Goal: Task Accomplishment & Management: Use online tool/utility

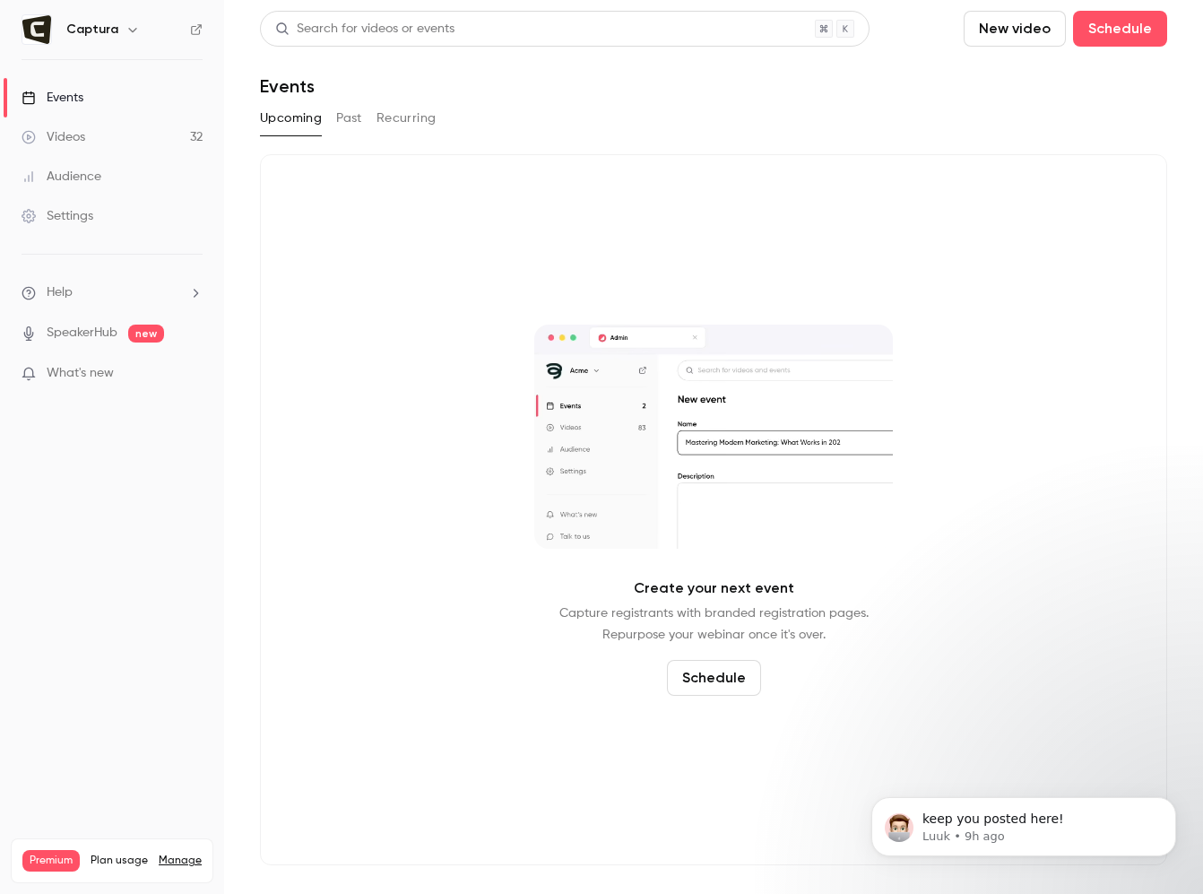
click at [88, 99] on link "Events" at bounding box center [112, 97] width 224 height 39
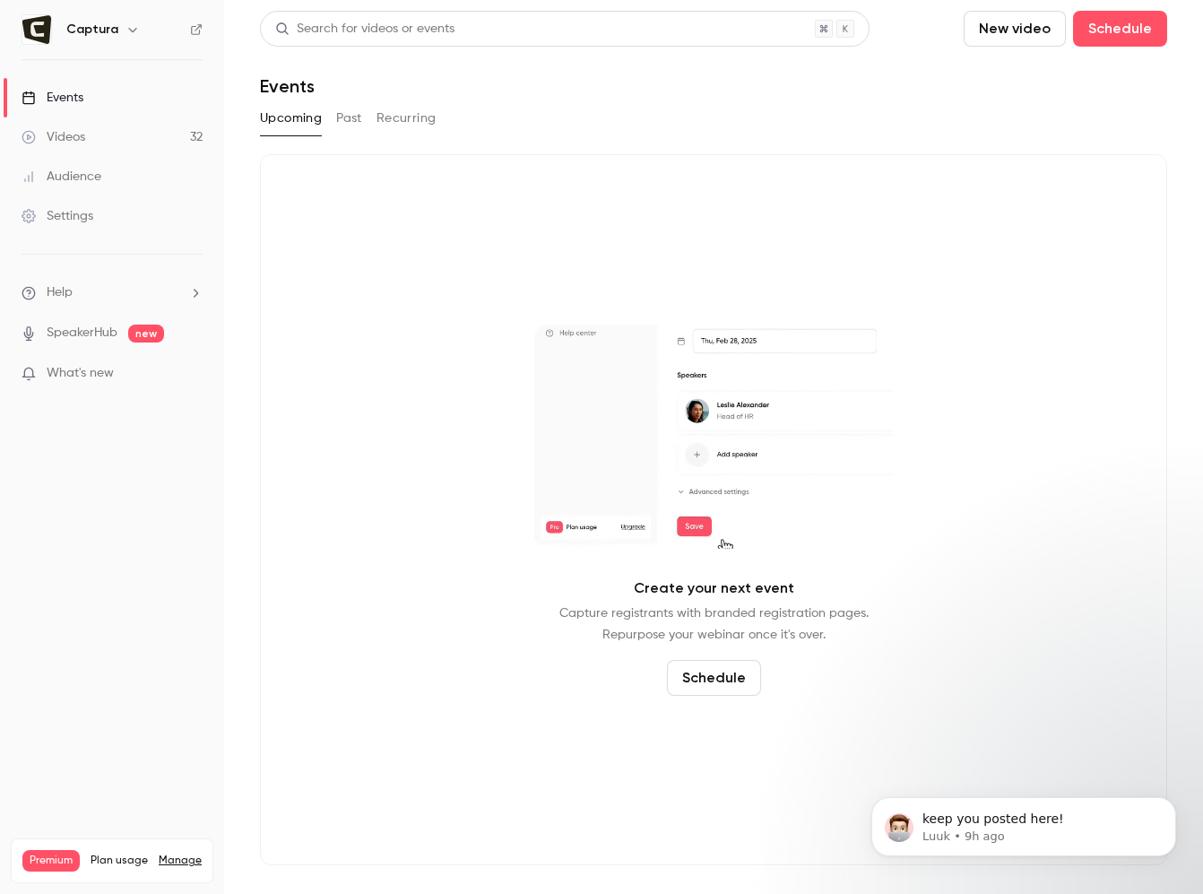
drag, startPoint x: 309, startPoint y: 113, endPoint x: 326, endPoint y: 111, distance: 17.1
click at [318, 113] on button "Upcoming" at bounding box center [291, 118] width 62 height 29
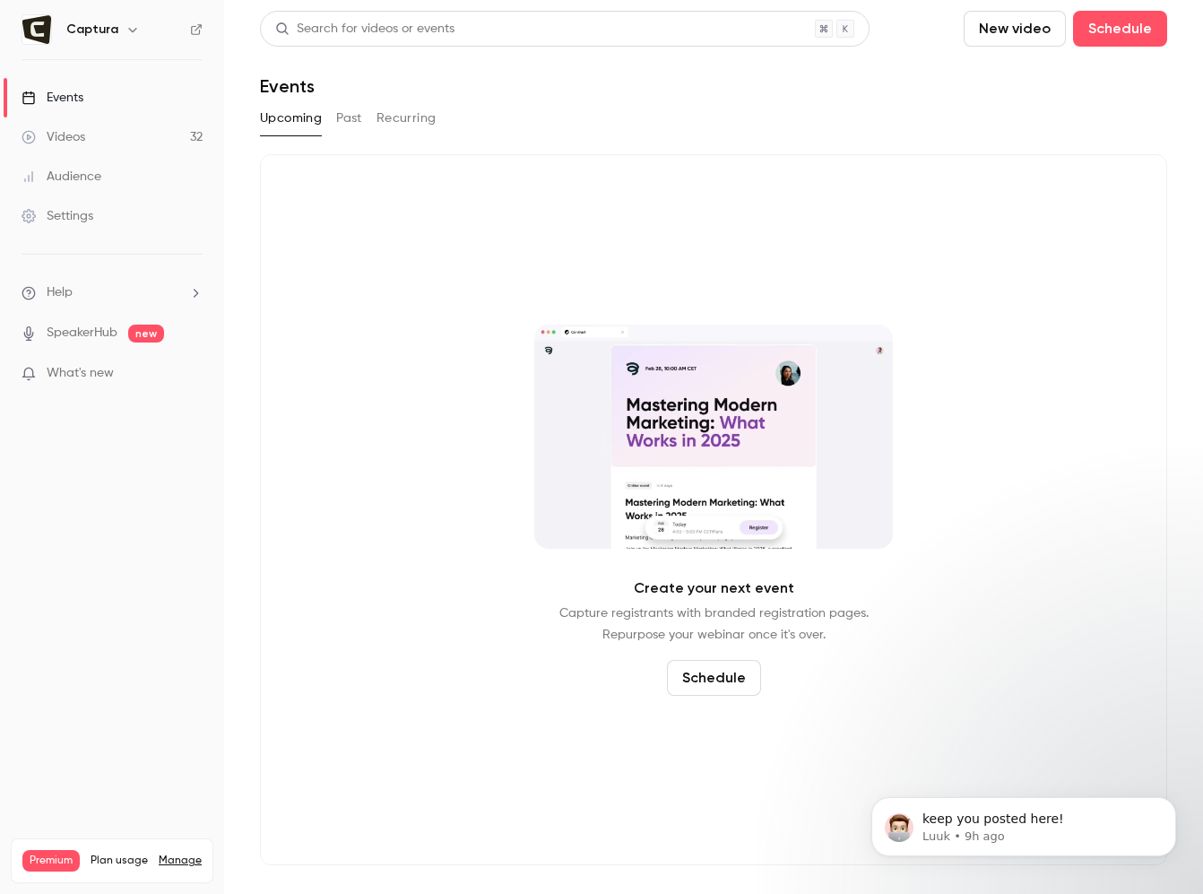
click at [346, 119] on button "Past" at bounding box center [349, 118] width 26 height 29
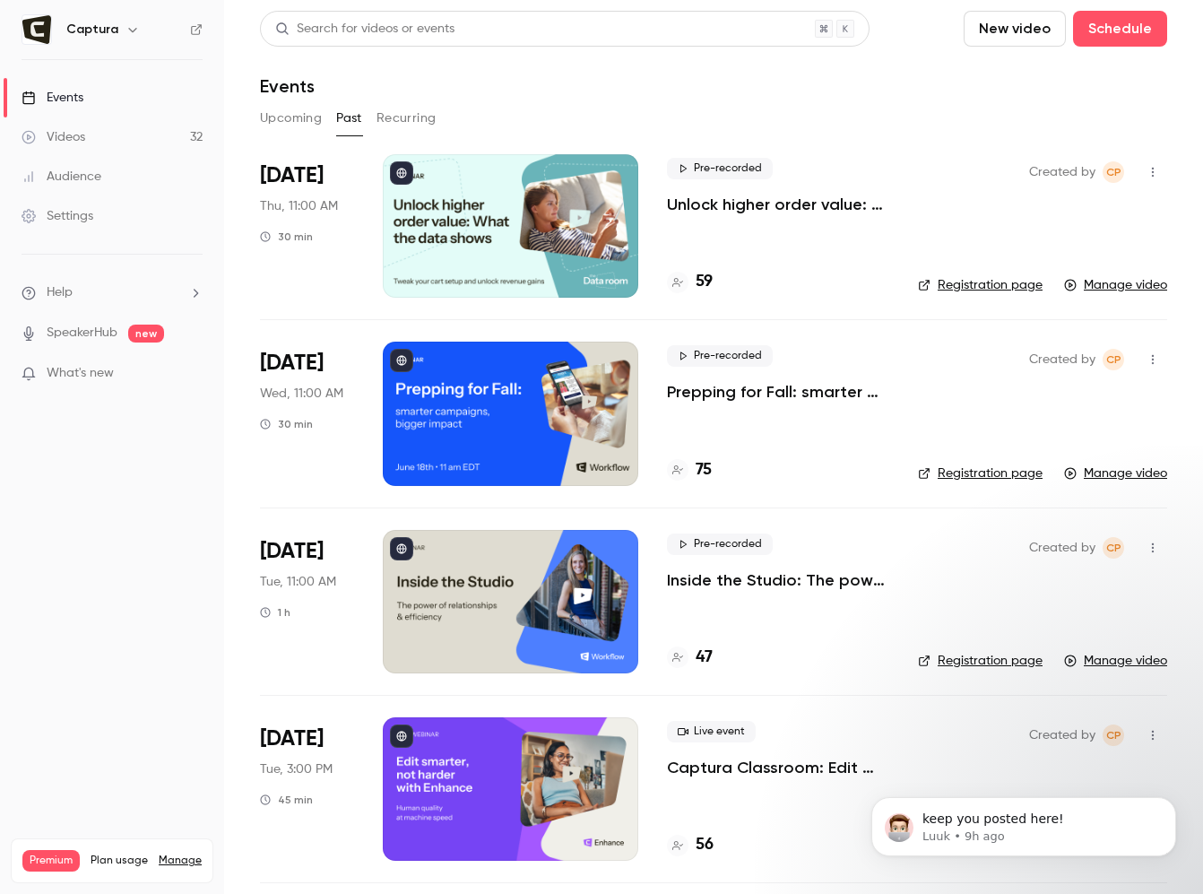
click at [303, 117] on button "Upcoming" at bounding box center [291, 118] width 62 height 29
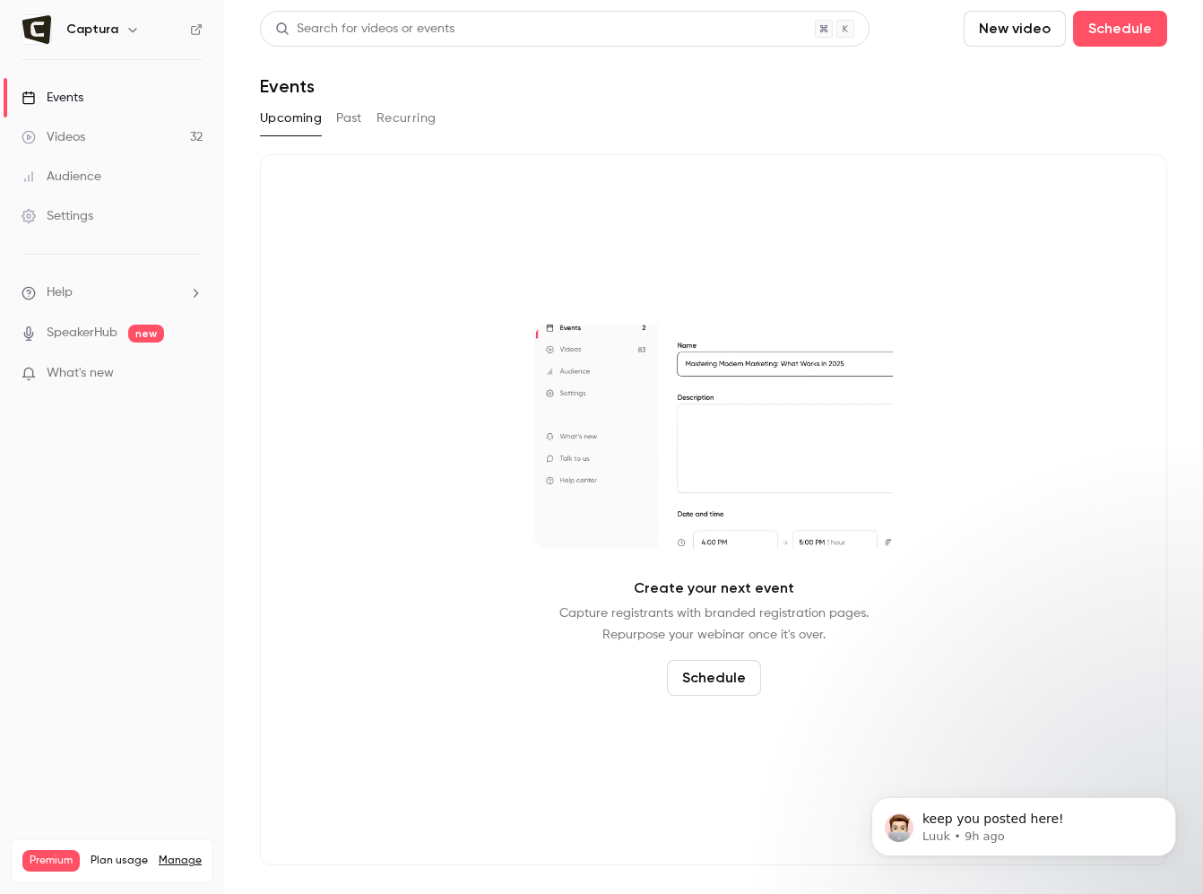
click at [351, 109] on button "Past" at bounding box center [349, 118] width 26 height 29
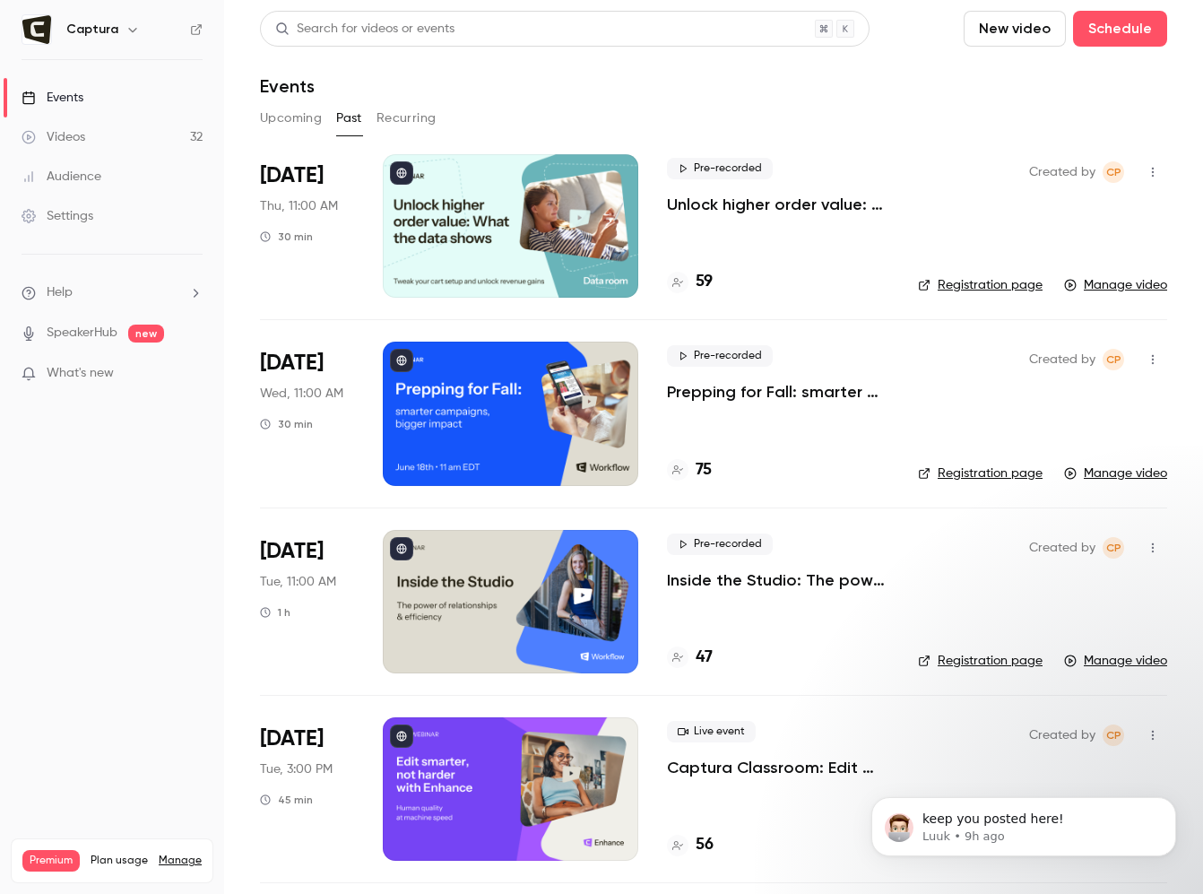
click at [501, 217] on div at bounding box center [511, 225] width 256 height 143
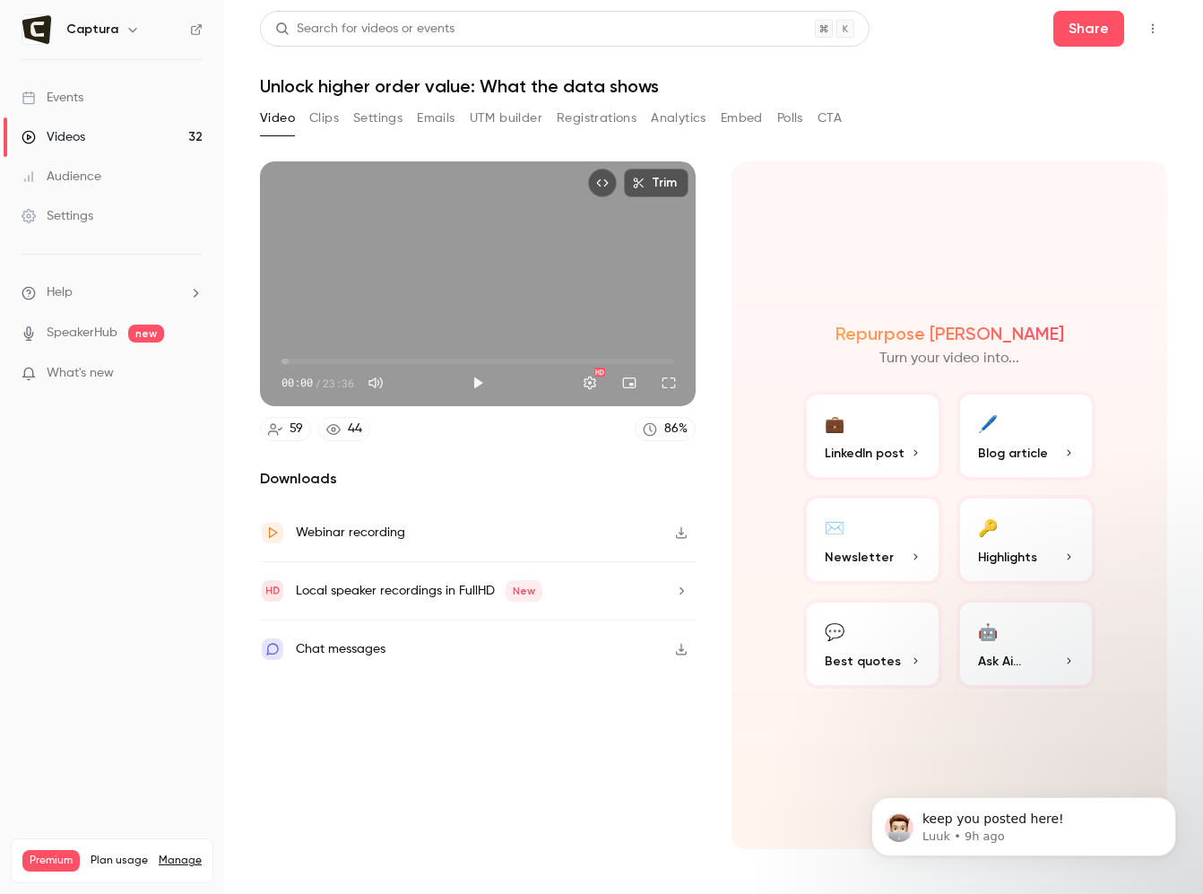
click at [574, 118] on button "Registrations" at bounding box center [597, 118] width 80 height 29
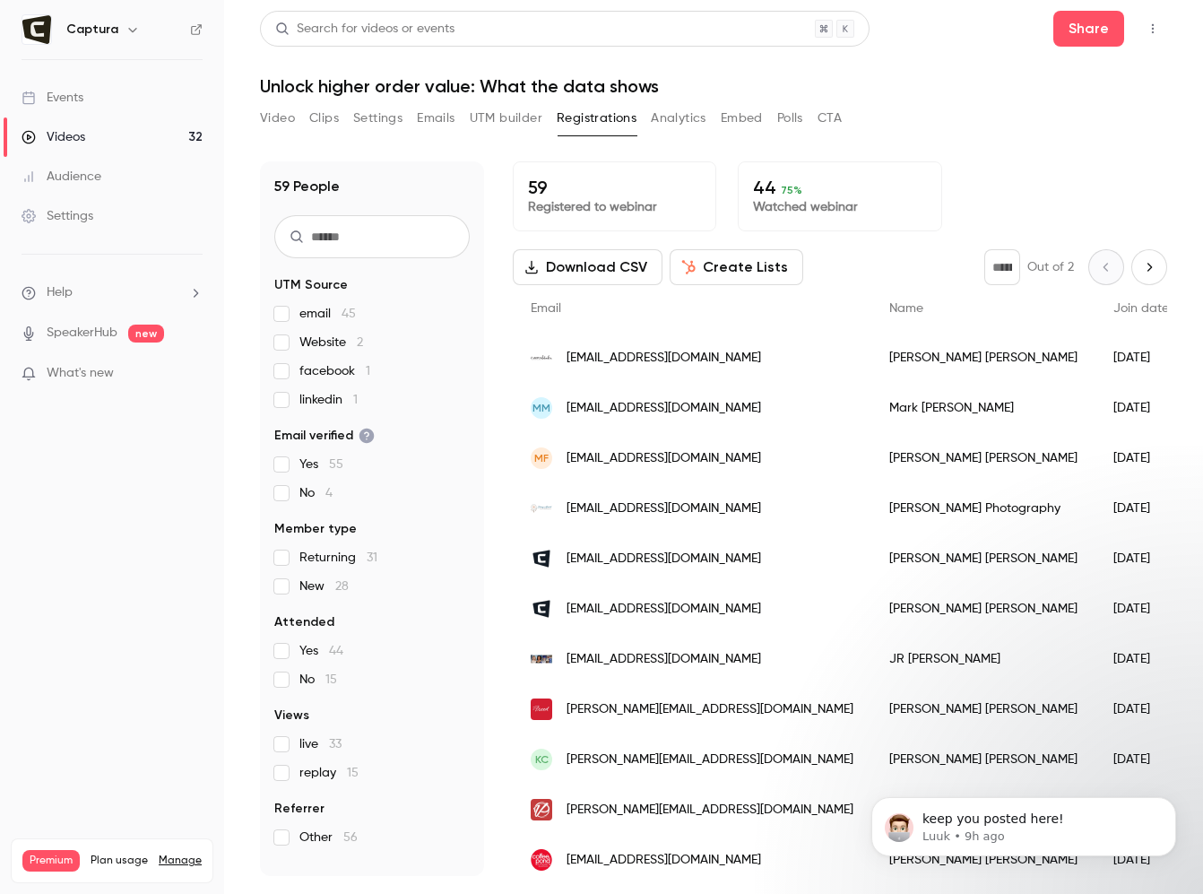
click at [601, 196] on p "59" at bounding box center [614, 188] width 173 height 22
click at [689, 117] on button "Analytics" at bounding box center [679, 118] width 56 height 29
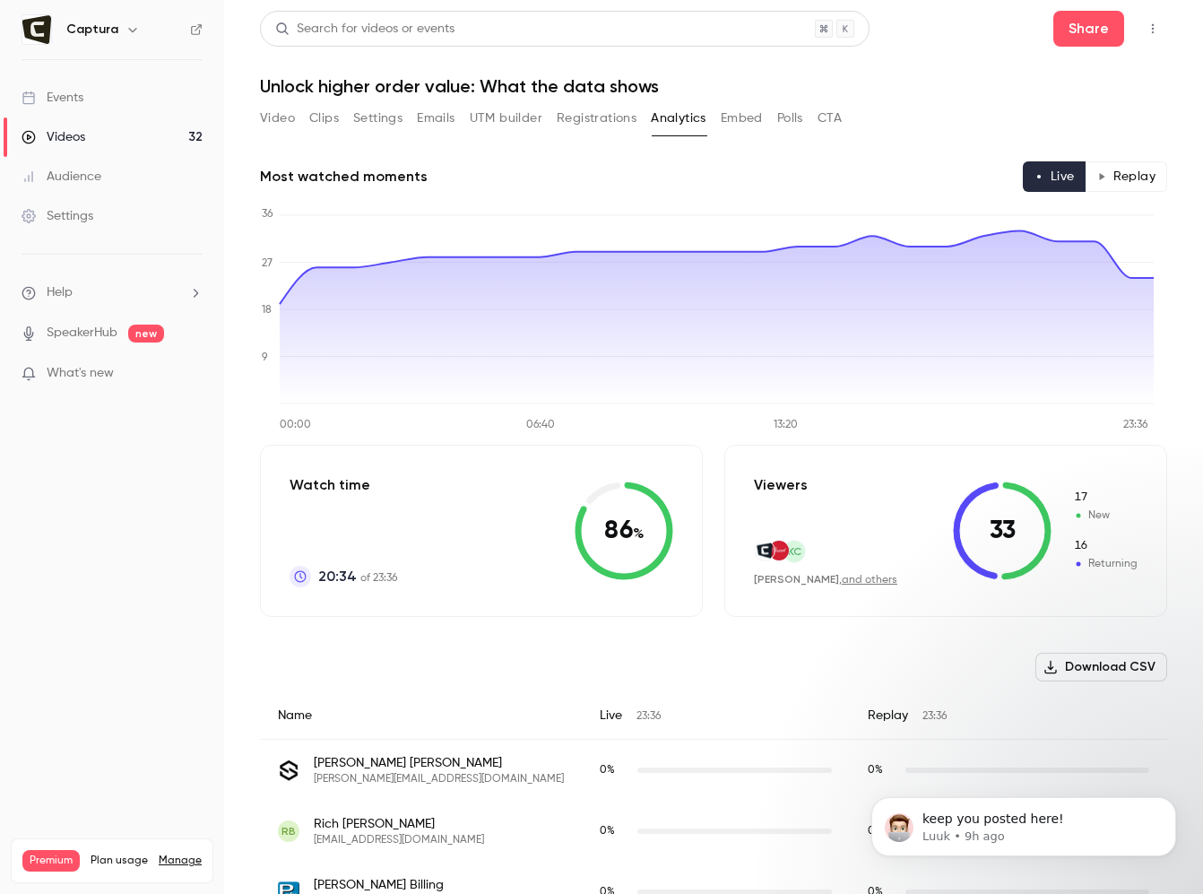
click at [529, 121] on button "UTM builder" at bounding box center [506, 118] width 73 height 29
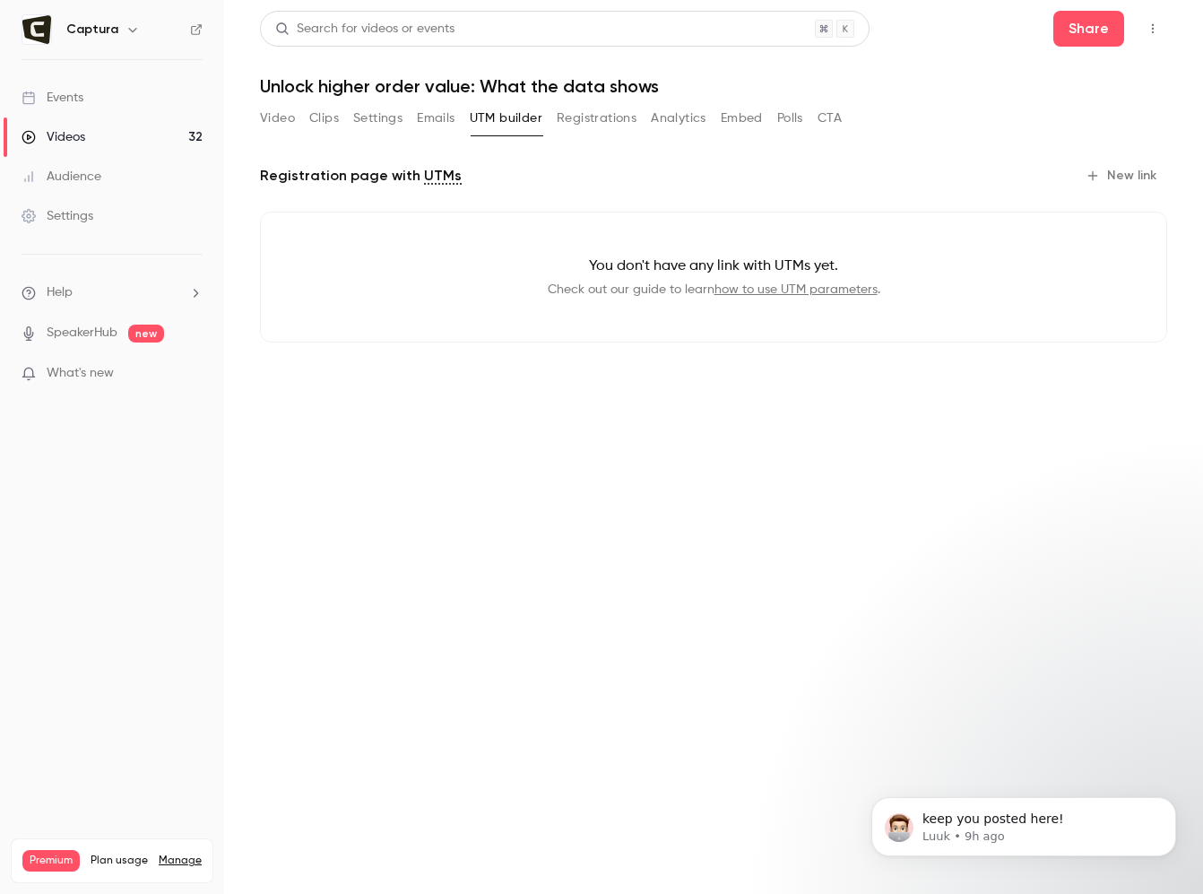
click at [432, 116] on button "Emails" at bounding box center [436, 118] width 38 height 29
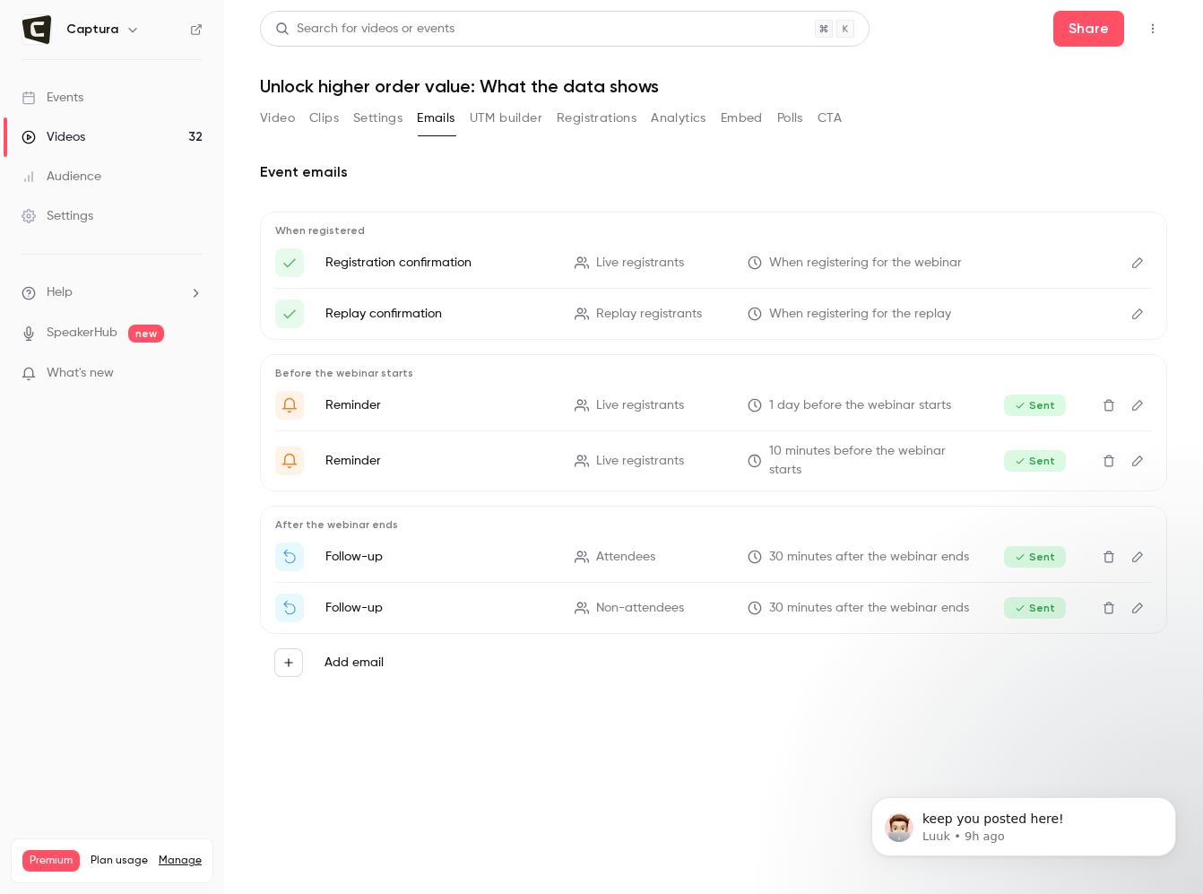
click at [845, 314] on span "When registering for the replay" at bounding box center [860, 314] width 182 height 19
click at [858, 420] on ul "Reminder Live registrants 1 day before the webinar starts Sent Reminder Live re…" at bounding box center [713, 435] width 877 height 89
click at [291, 554] on icon "Thanks for attending {{ event_name }}" at bounding box center [290, 557] width 16 height 16
click at [322, 436] on ul "Reminder Live registrants 1 day before the webinar starts Sent Reminder Live re…" at bounding box center [713, 435] width 877 height 89
click at [362, 396] on p "Reminder" at bounding box center [439, 405] width 228 height 18
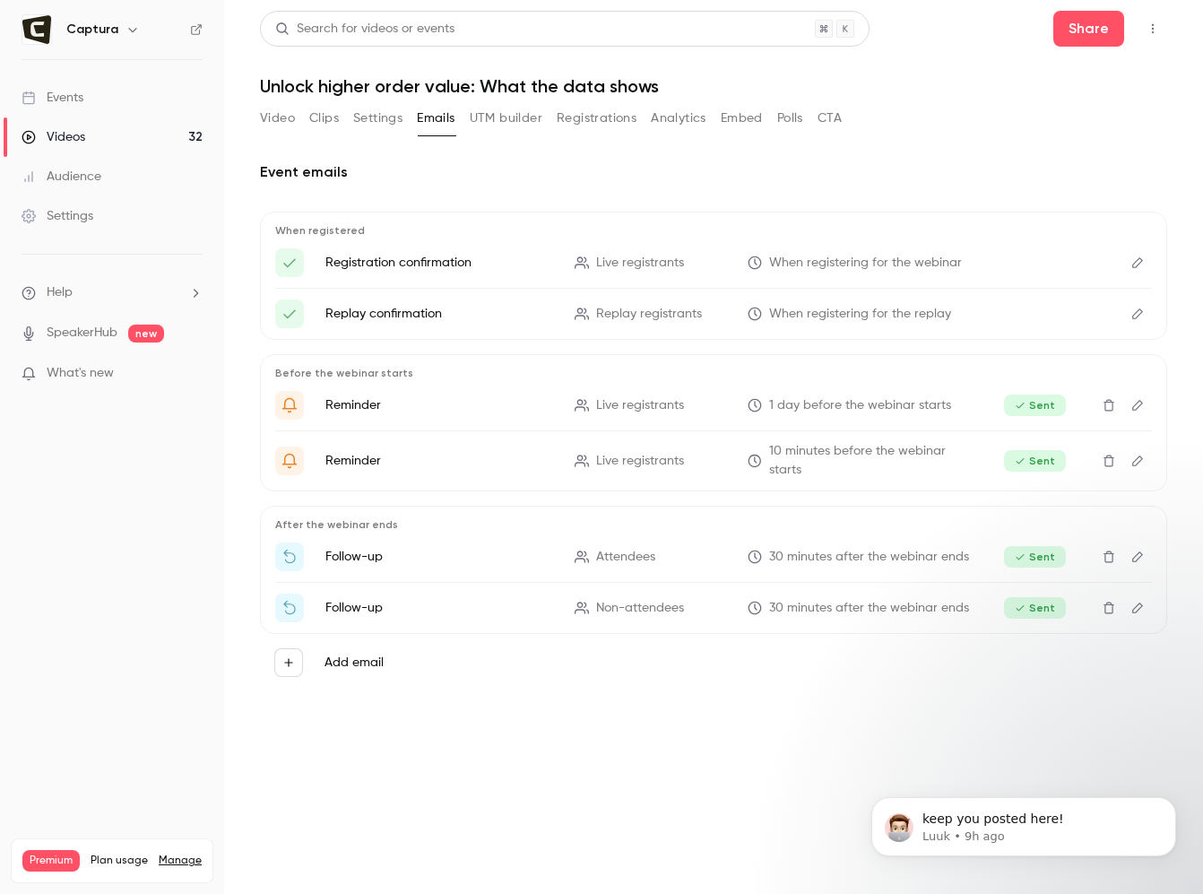
drag, startPoint x: 775, startPoint y: 188, endPoint x: 683, endPoint y: 183, distance: 91.6
click at [775, 189] on div "Event emails When registered Registration confirmation Live registrants When re…" at bounding box center [713, 426] width 907 height 530
click at [362, 110] on button "Settings" at bounding box center [377, 118] width 49 height 29
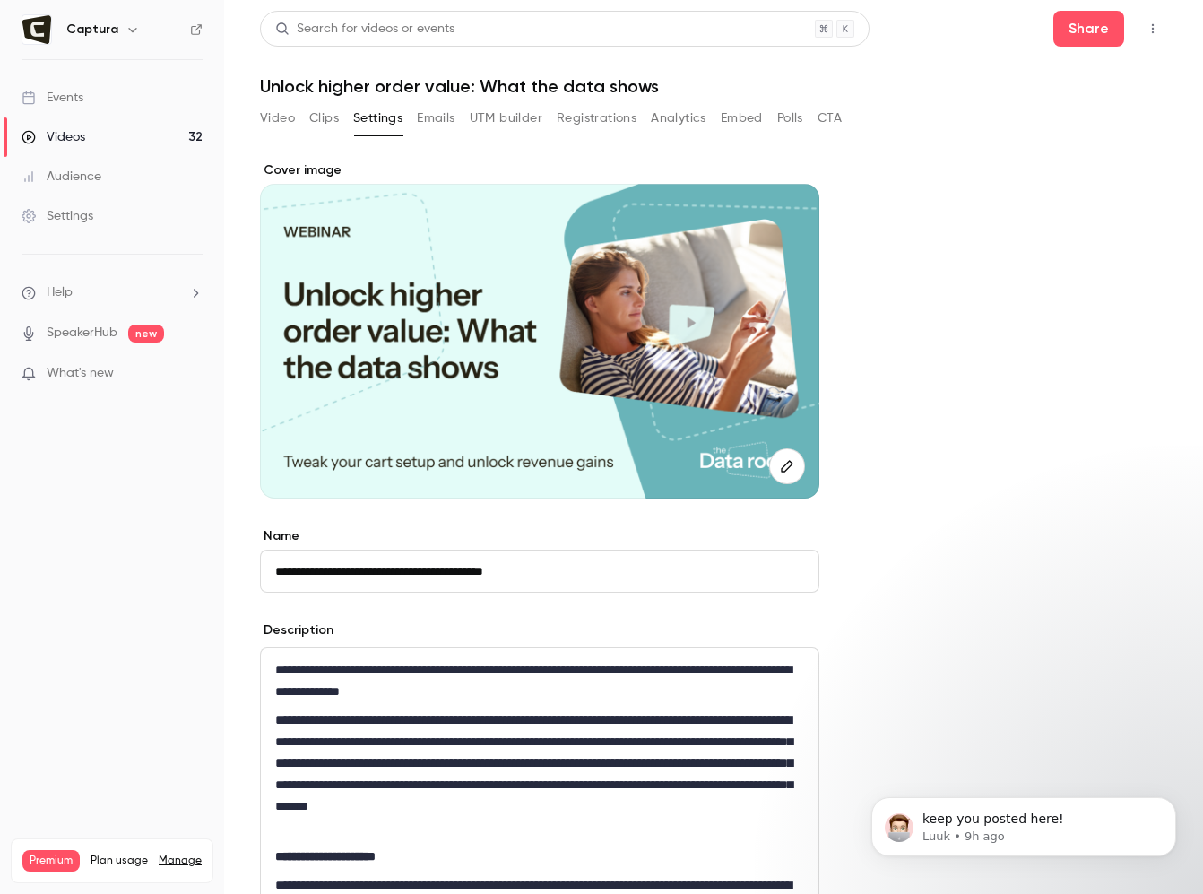
click at [313, 125] on button "Clips" at bounding box center [324, 118] width 30 height 29
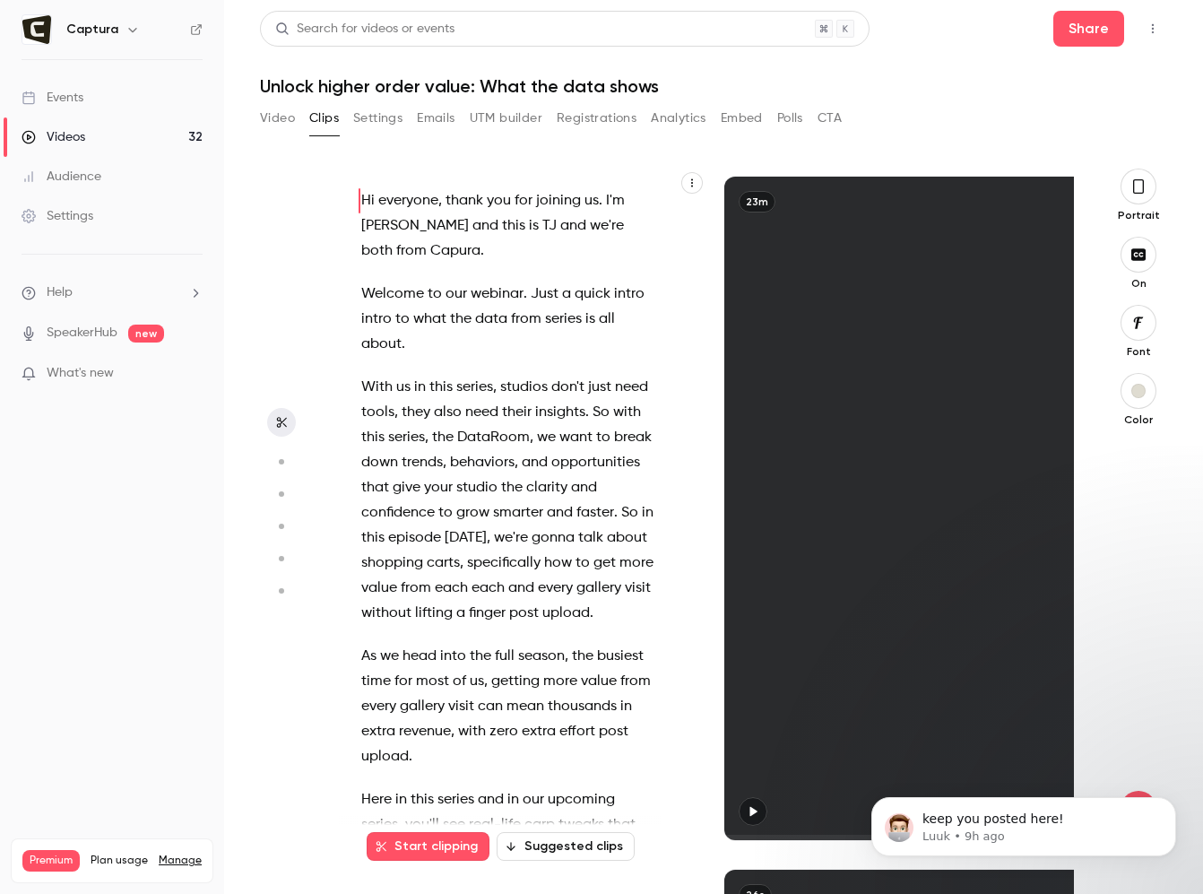
click at [749, 123] on button "Embed" at bounding box center [742, 118] width 42 height 29
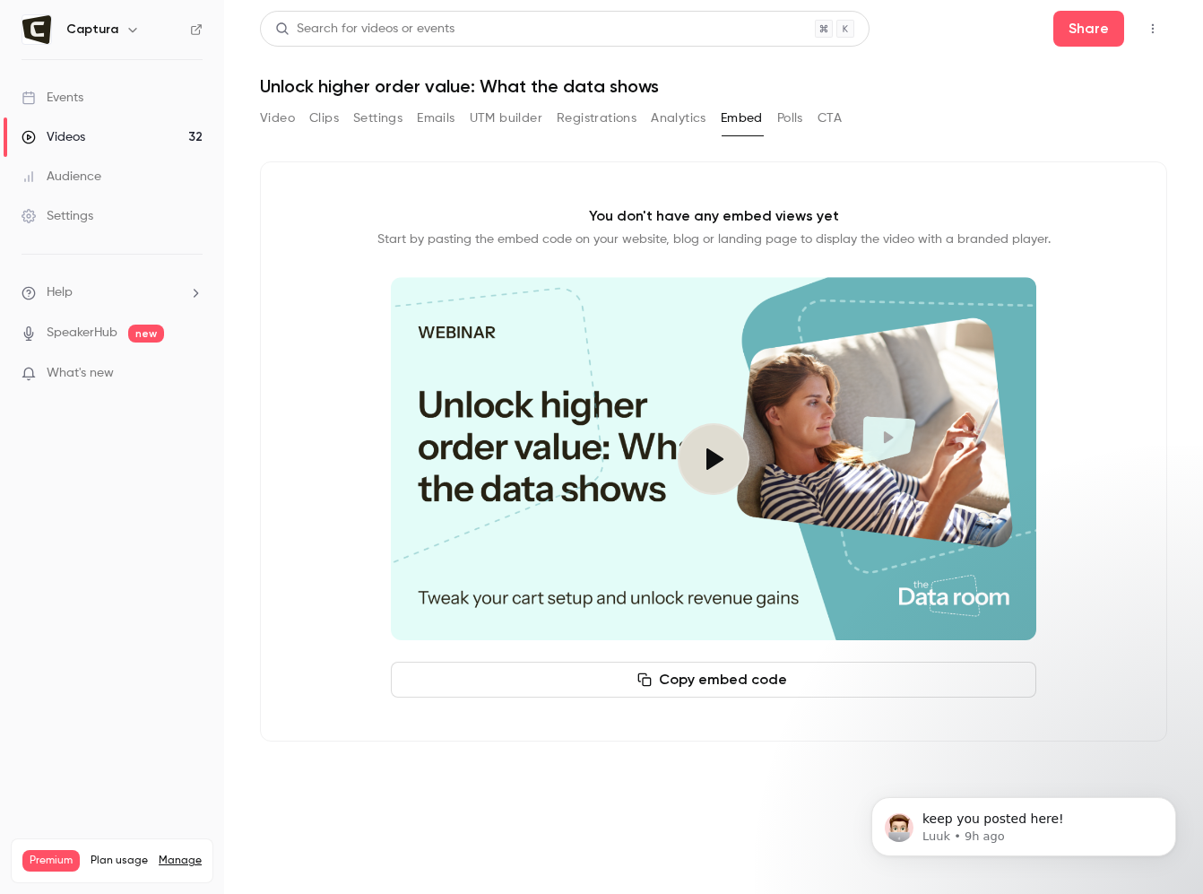
click at [782, 117] on button "Polls" at bounding box center [790, 118] width 26 height 29
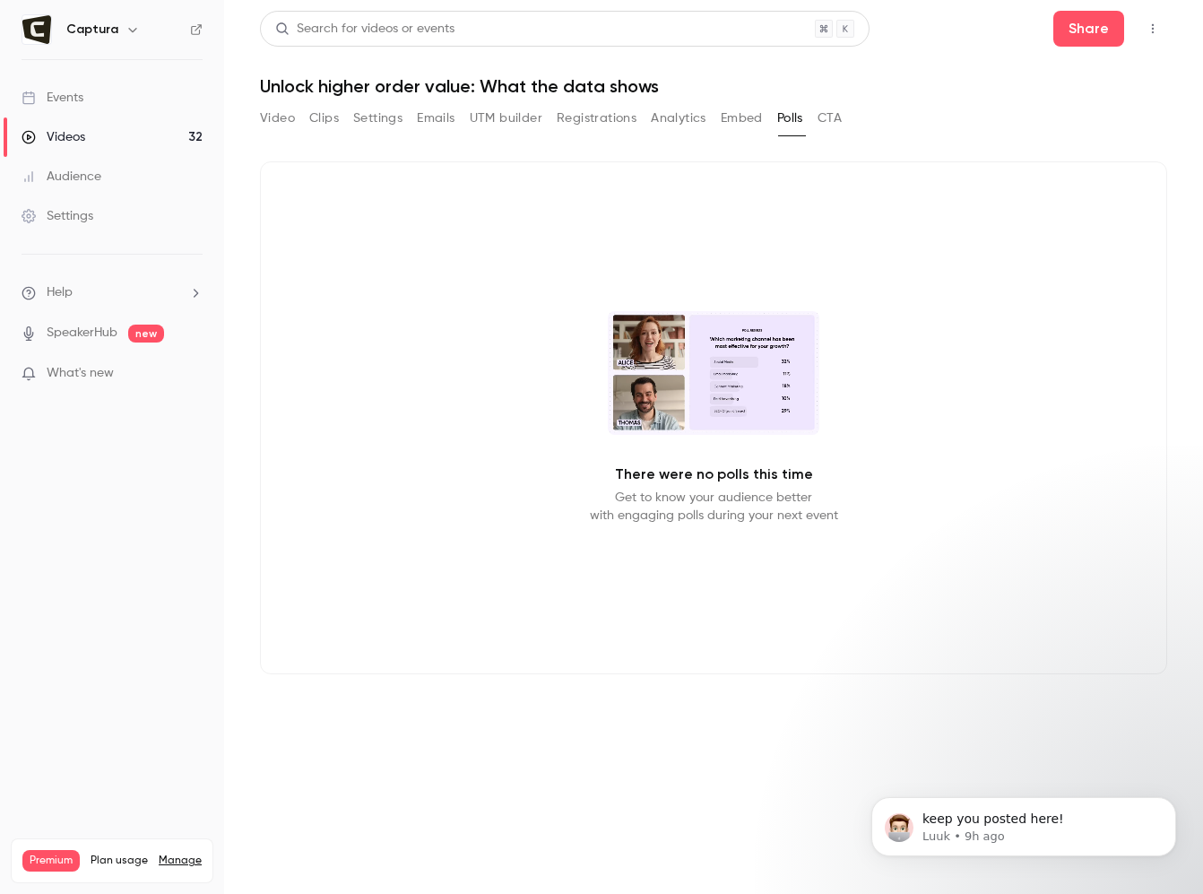
click at [820, 115] on button "CTA" at bounding box center [830, 118] width 24 height 29
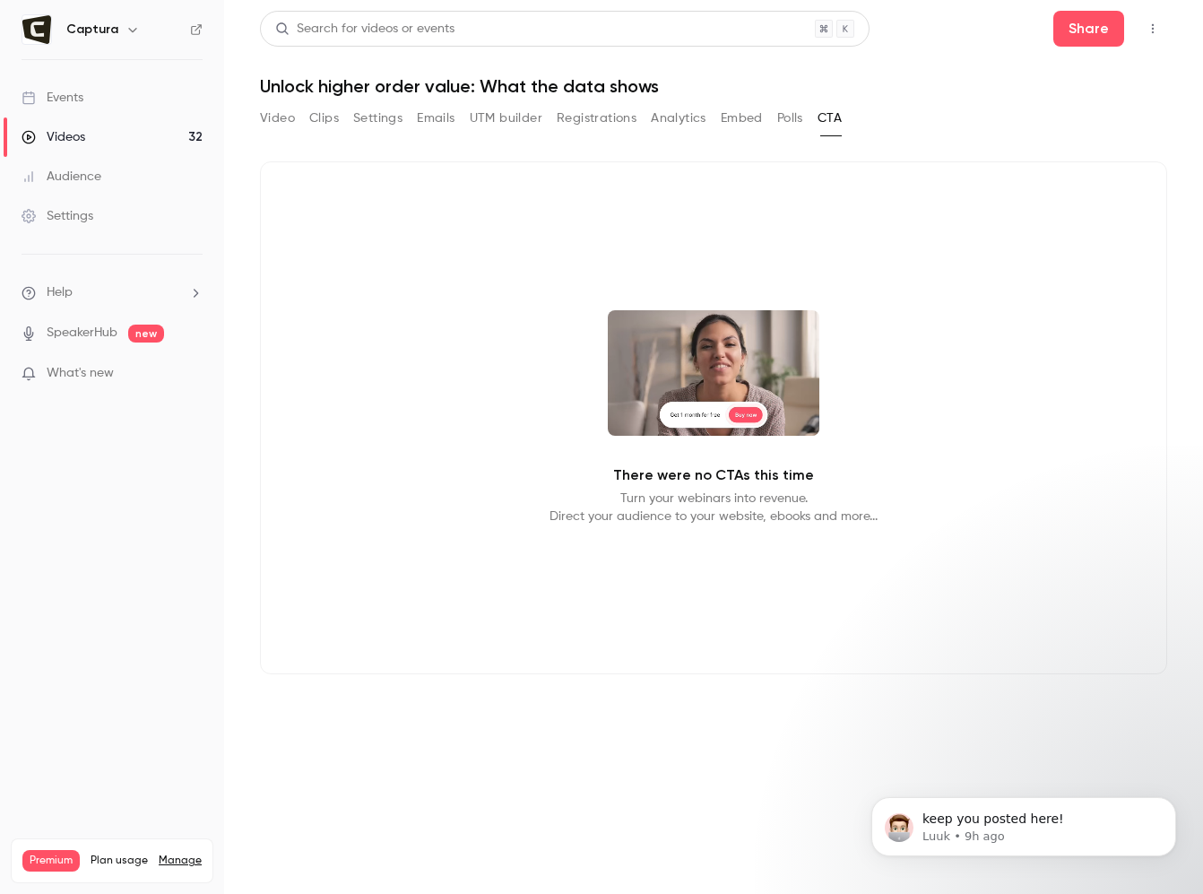
click at [264, 118] on button "Video" at bounding box center [277, 118] width 35 height 29
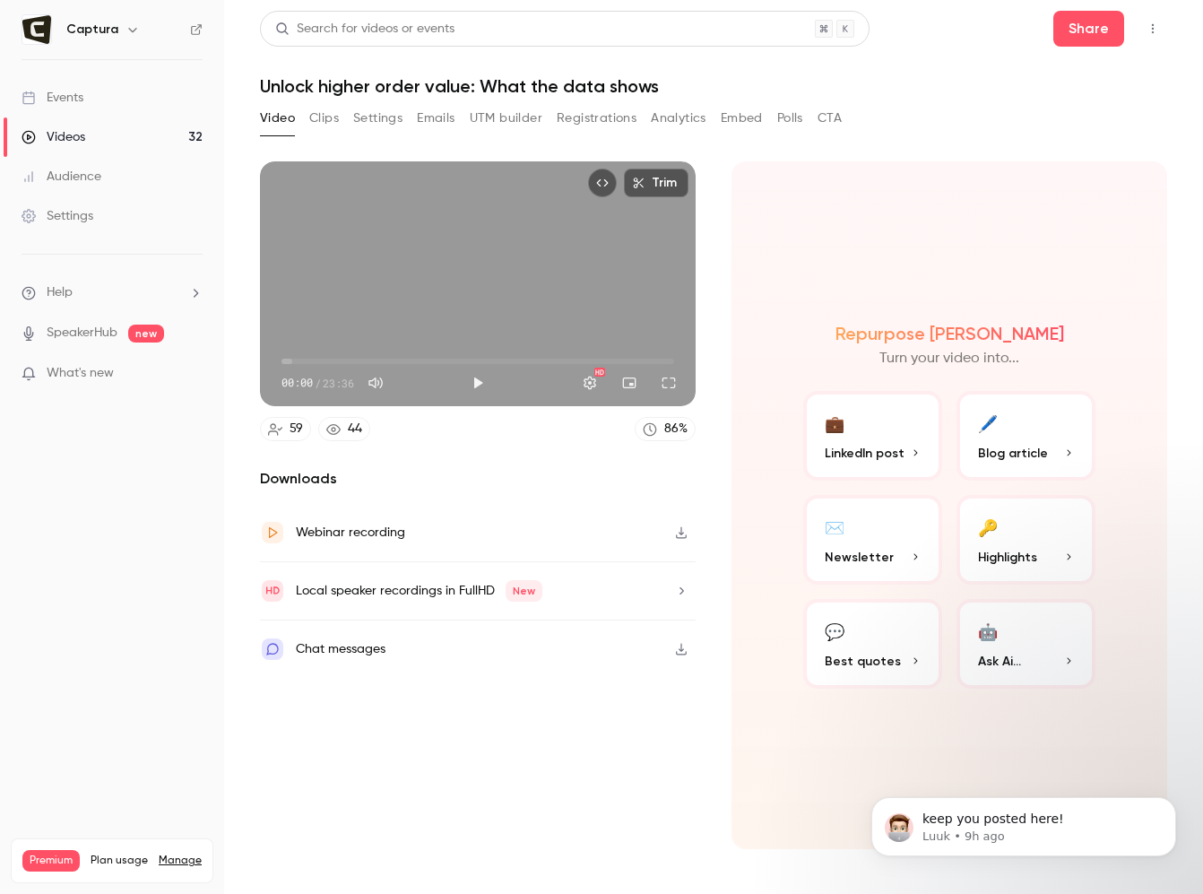
click at [274, 99] on div "Search for videos or events Share Unlock higher order value: What the data show…" at bounding box center [713, 447] width 907 height 872
